Goal: Information Seeking & Learning: Learn about a topic

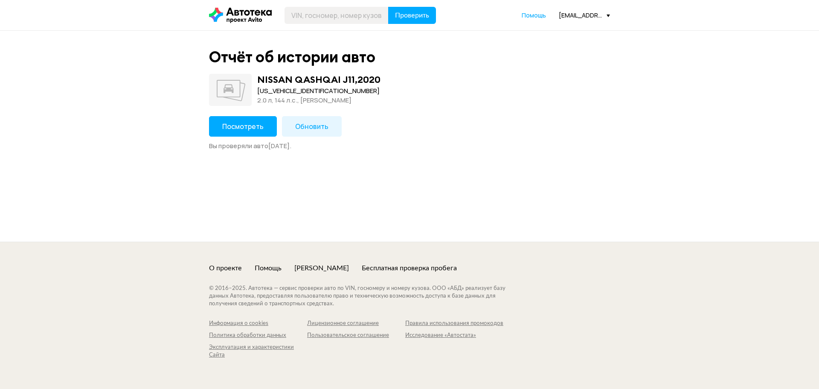
click at [262, 128] on button "Посмотреть" at bounding box center [243, 126] width 68 height 20
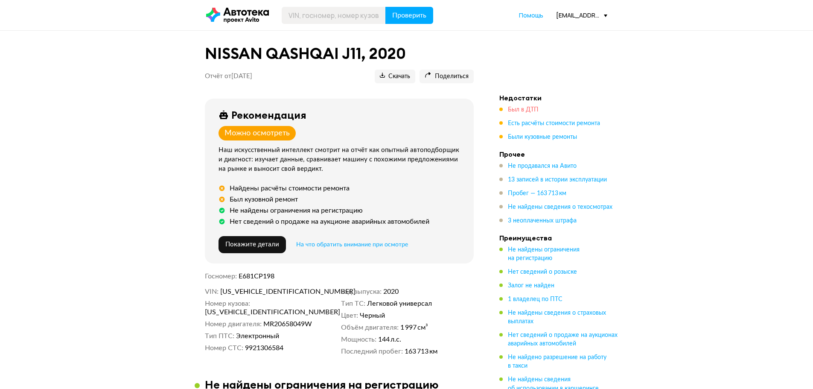
click at [512, 110] on span "Был в ДТП" at bounding box center [523, 110] width 31 height 6
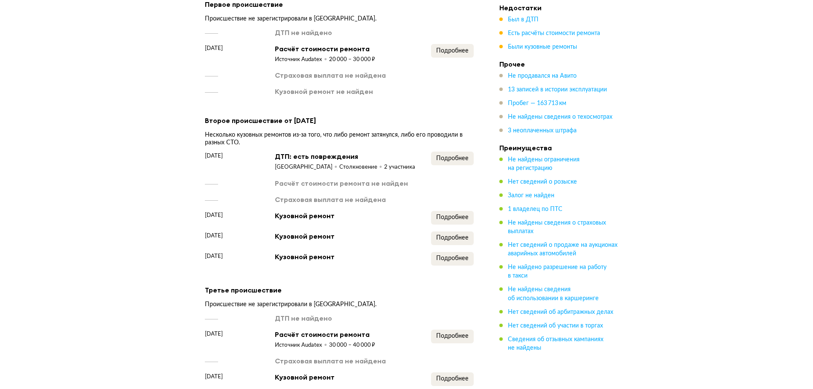
scroll to position [823, 0]
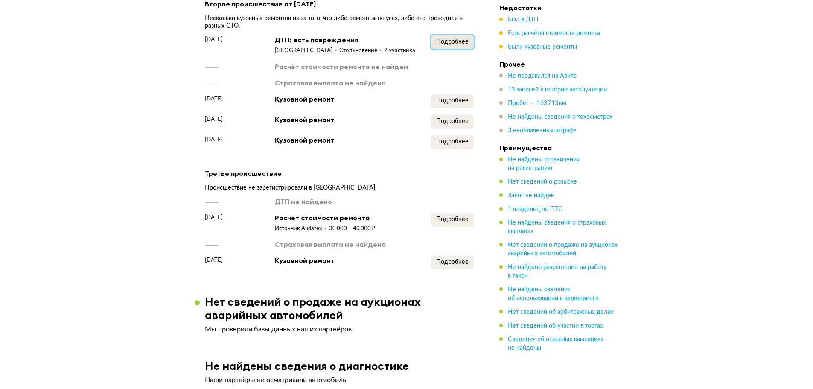
click at [456, 49] on button "Подробнее" at bounding box center [452, 42] width 43 height 14
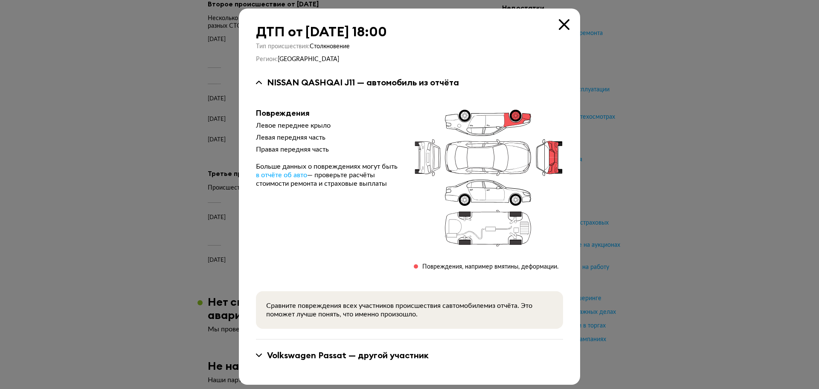
drag, startPoint x: 704, startPoint y: 106, endPoint x: 694, endPoint y: 106, distance: 10.2
click at [702, 106] on div at bounding box center [409, 194] width 819 height 389
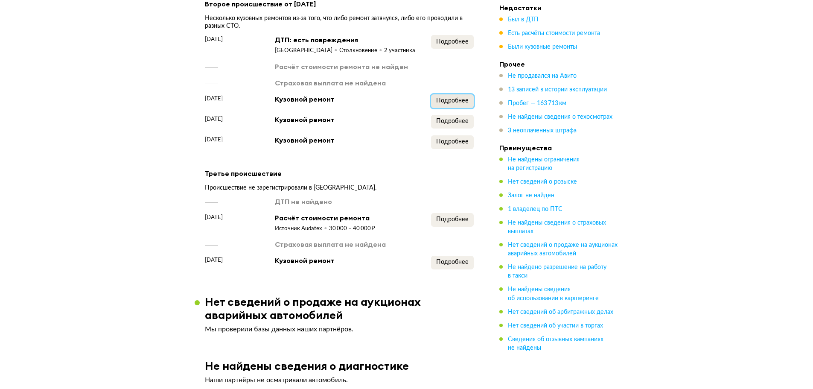
click at [453, 104] on span "Подробнее" at bounding box center [452, 101] width 32 height 6
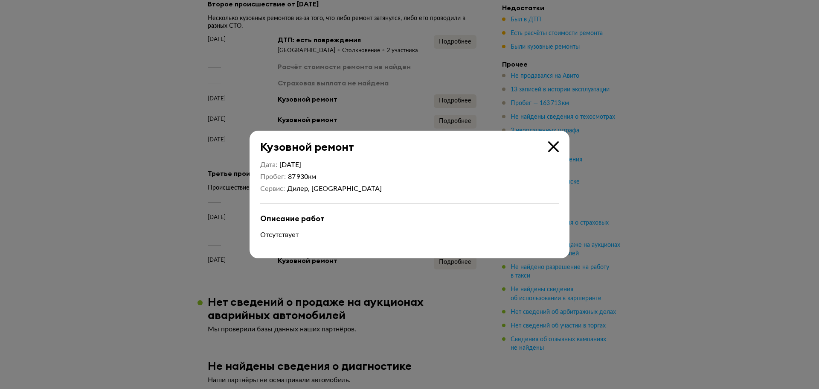
click at [453, 112] on div at bounding box center [409, 194] width 819 height 389
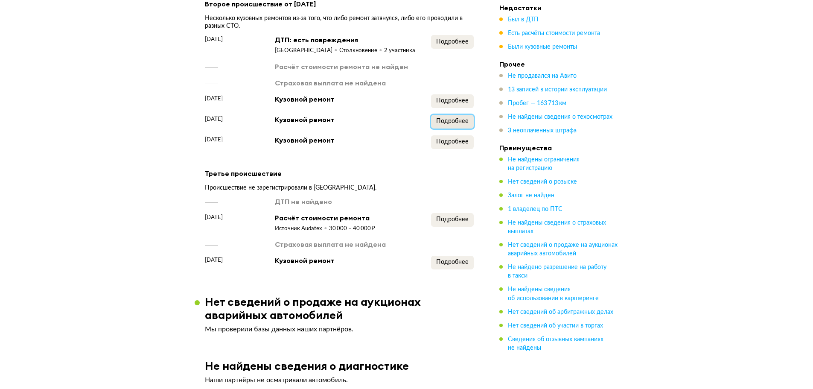
click at [455, 128] on button "Подробнее" at bounding box center [452, 122] width 43 height 14
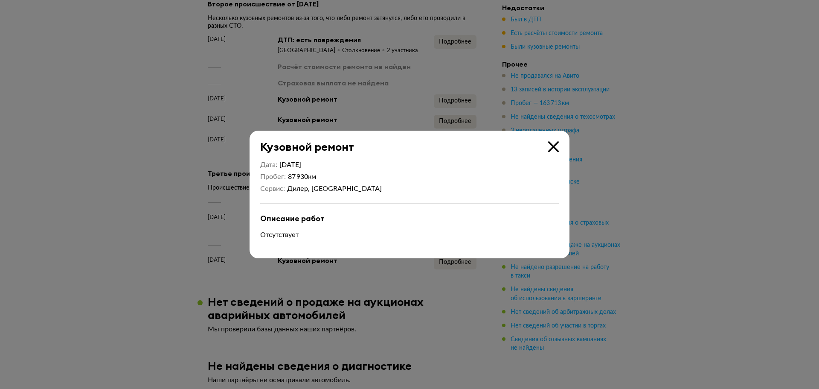
click at [455, 134] on div "Кузовной ремонт" at bounding box center [404, 142] width 309 height 23
click at [448, 113] on div at bounding box center [409, 194] width 819 height 389
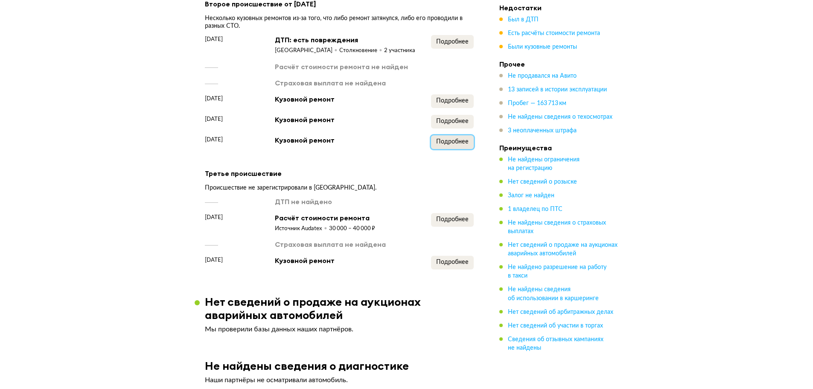
click at [455, 145] on span "Подробнее" at bounding box center [452, 142] width 32 height 6
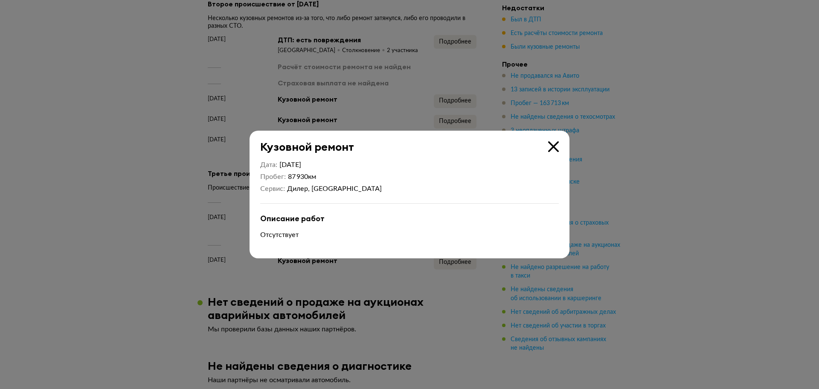
drag, startPoint x: 412, startPoint y: 85, endPoint x: 443, endPoint y: 196, distance: 115.3
click at [411, 85] on div at bounding box center [409, 194] width 819 height 389
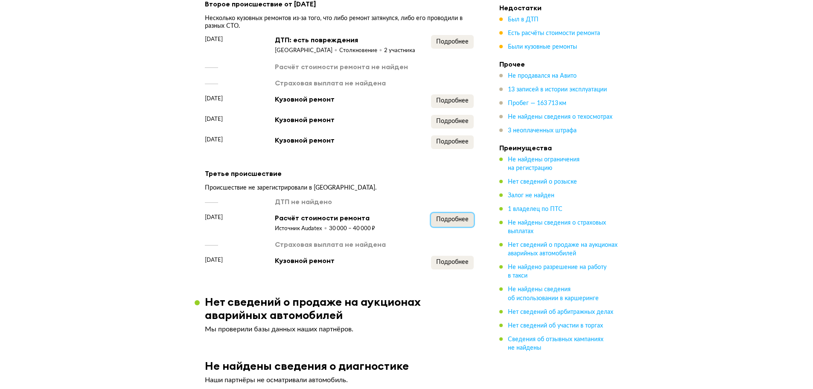
click at [450, 222] on span "Подробнее" at bounding box center [452, 219] width 32 height 6
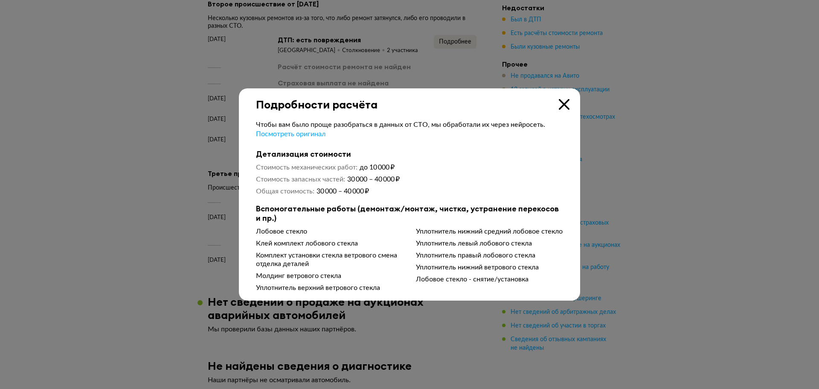
drag, startPoint x: 203, startPoint y: 223, endPoint x: 211, endPoint y: 225, distance: 8.4
click at [204, 224] on div at bounding box center [409, 194] width 819 height 389
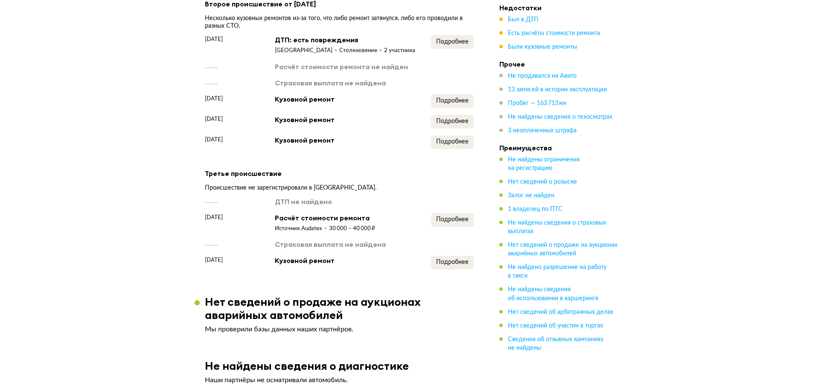
click at [451, 233] on div "Подробнее" at bounding box center [452, 223] width 43 height 20
click at [462, 265] on span "Подробнее" at bounding box center [452, 262] width 32 height 6
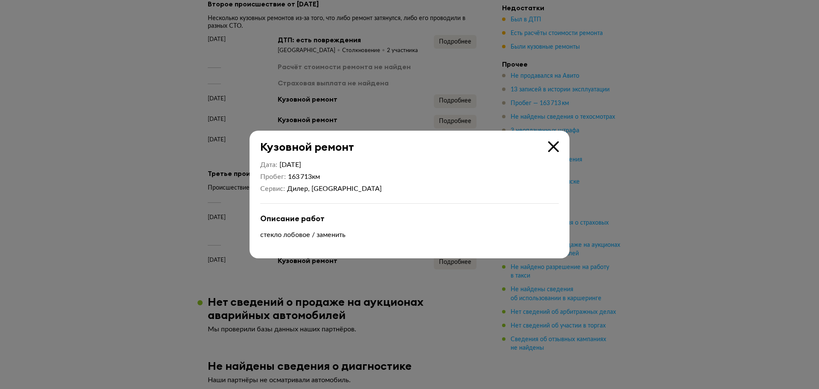
click at [174, 205] on div at bounding box center [409, 194] width 819 height 389
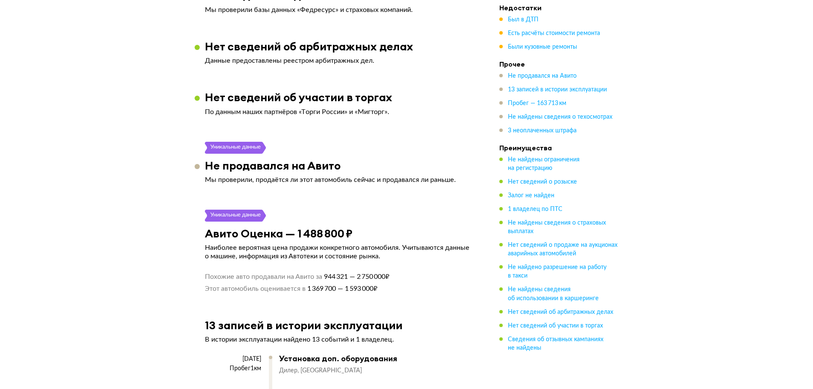
scroll to position [1463, 0]
